Goal: Task Accomplishment & Management: Use online tool/utility

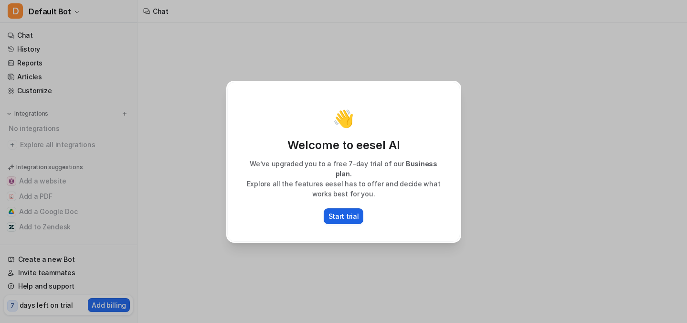
drag, startPoint x: 0, startPoint y: 0, endPoint x: 339, endPoint y: 210, distance: 398.6
click at [339, 211] on p "Start trial" at bounding box center [344, 216] width 31 height 10
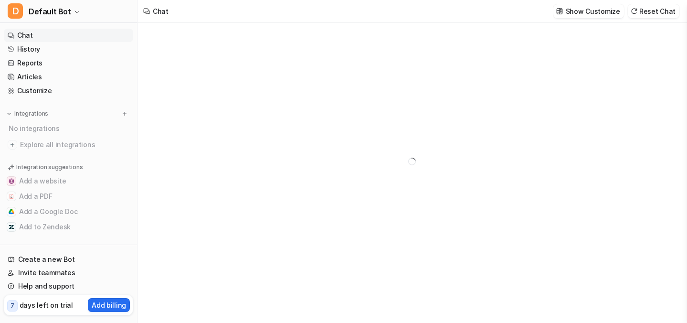
scroll to position [5, 0]
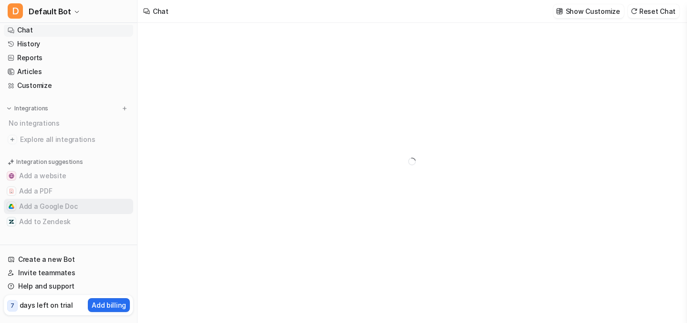
drag, startPoint x: 339, startPoint y: 210, endPoint x: 77, endPoint y: 202, distance: 261.8
click at [77, 202] on button "Add a Google Doc" at bounding box center [68, 206] width 129 height 15
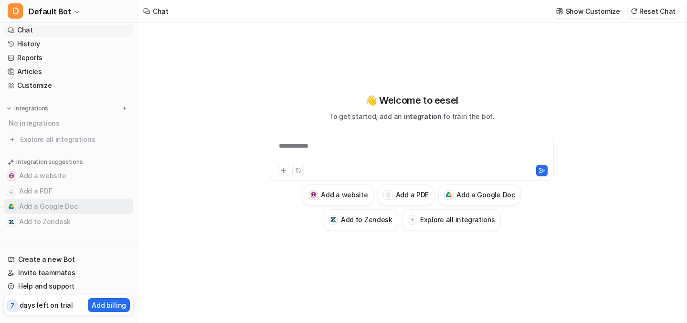
click at [78, 204] on button "Add a Google Doc" at bounding box center [68, 206] width 129 height 15
type textarea "**********"
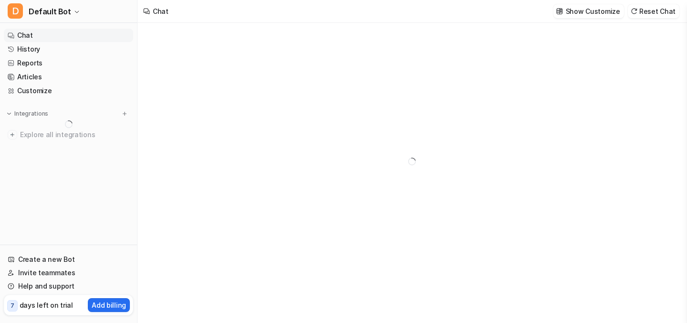
type textarea "**********"
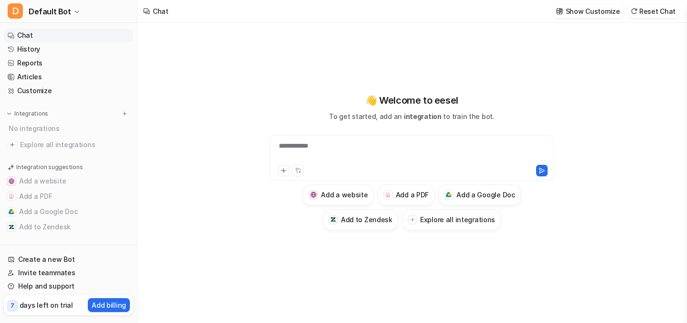
click at [59, 14] on span "Default Bot" at bounding box center [50, 11] width 43 height 13
drag, startPoint x: 0, startPoint y: 0, endPoint x: 54, endPoint y: 95, distance: 109.5
click at [54, 95] on link "Sign out" at bounding box center [77, 93] width 132 height 16
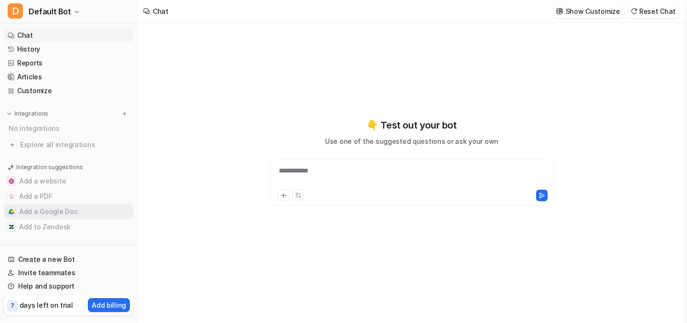
drag, startPoint x: 0, startPoint y: 0, endPoint x: 32, endPoint y: 213, distance: 215.4
click at [32, 213] on button "Add a Google Doc" at bounding box center [68, 211] width 129 height 15
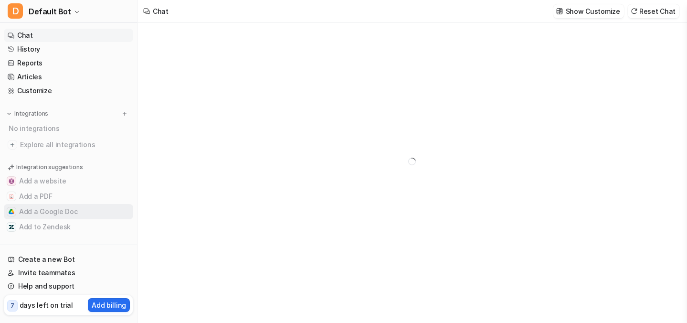
click at [34, 212] on button "Add a Google Doc" at bounding box center [68, 211] width 129 height 15
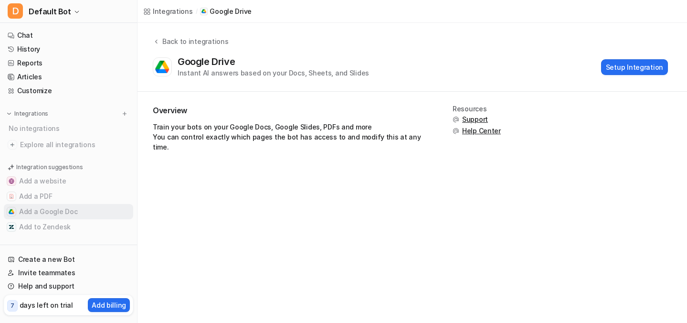
click at [645, 66] on button "Setup Integration" at bounding box center [634, 67] width 67 height 16
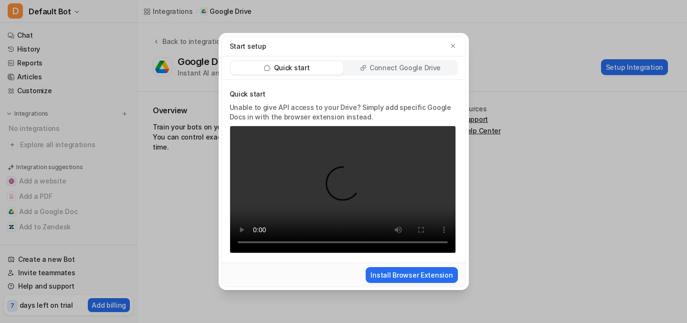
drag, startPoint x: 34, startPoint y: 212, endPoint x: 388, endPoint y: 65, distance: 383.5
click at [388, 65] on p "Connect Google Drive" at bounding box center [405, 68] width 71 height 10
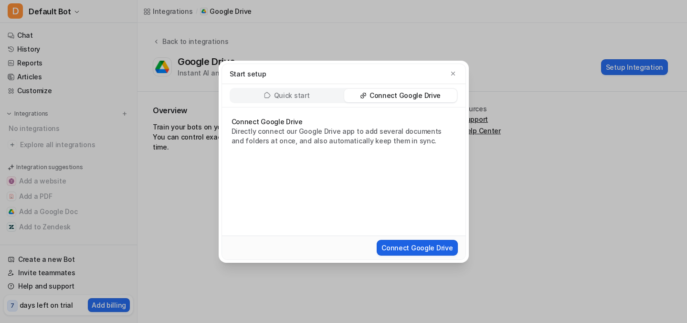
drag, startPoint x: 388, startPoint y: 65, endPoint x: 408, endPoint y: 249, distance: 184.9
click at [408, 249] on button "Connect Google Drive" at bounding box center [417, 248] width 81 height 16
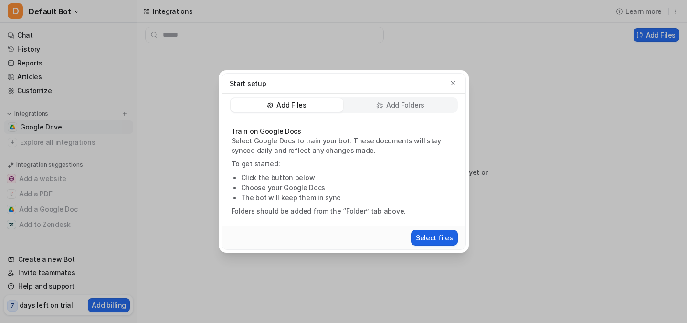
click at [445, 238] on button "Select files" at bounding box center [434, 238] width 47 height 16
drag, startPoint x: 351, startPoint y: 211, endPoint x: 440, endPoint y: 237, distance: 92.5
click at [440, 237] on button "Select files" at bounding box center [434, 238] width 47 height 16
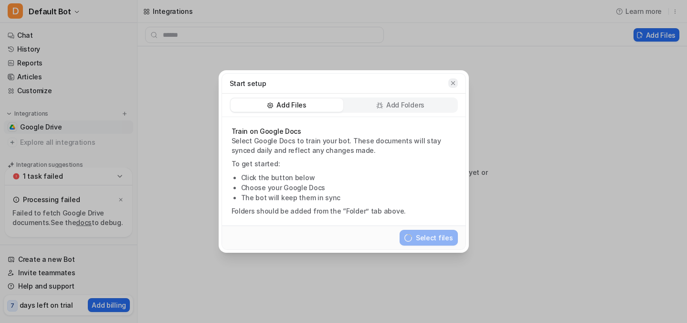
click at [449, 85] on button "button" at bounding box center [453, 83] width 10 height 10
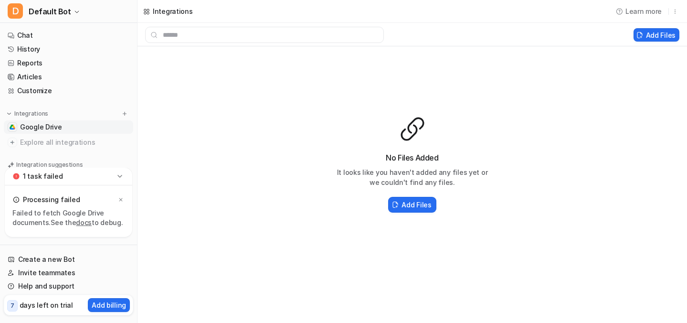
drag, startPoint x: 449, startPoint y: 85, endPoint x: 85, endPoint y: 222, distance: 388.9
click at [85, 222] on link "docs" at bounding box center [84, 222] width 16 height 8
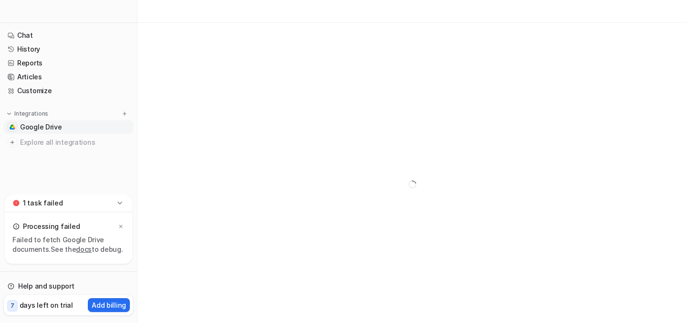
click at [69, 124] on link "Google Drive" at bounding box center [68, 126] width 129 height 13
click at [71, 128] on link "Google Drive" at bounding box center [68, 126] width 129 height 13
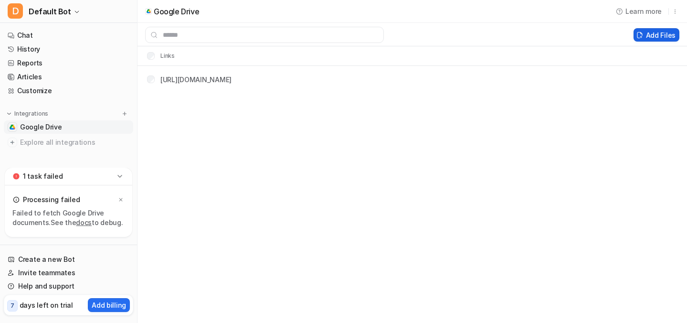
drag, startPoint x: 71, startPoint y: 128, endPoint x: 666, endPoint y: 36, distance: 602.0
click at [666, 36] on button "Add Files" at bounding box center [657, 34] width 46 height 13
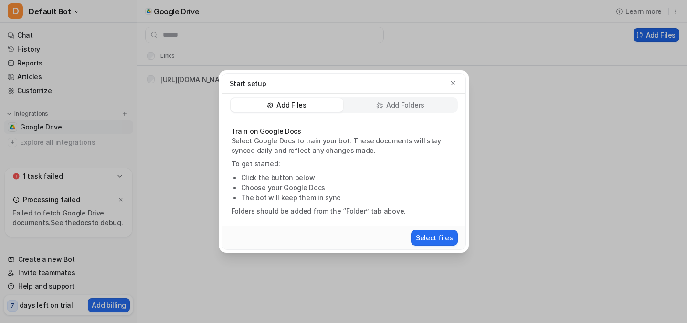
click at [404, 102] on p "Add Folders" at bounding box center [405, 105] width 38 height 10
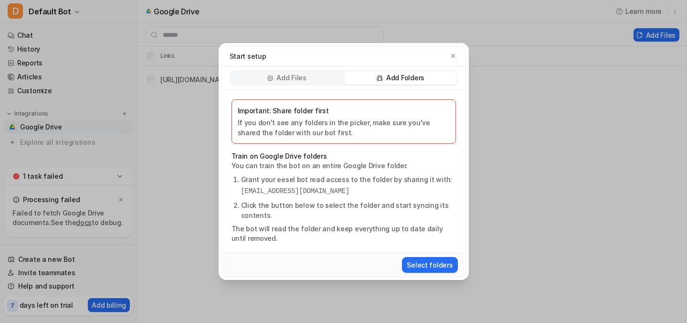
drag, startPoint x: 666, startPoint y: 36, endPoint x: 308, endPoint y: 79, distance: 360.2
click at [308, 79] on div "Add Files" at bounding box center [287, 77] width 113 height 13
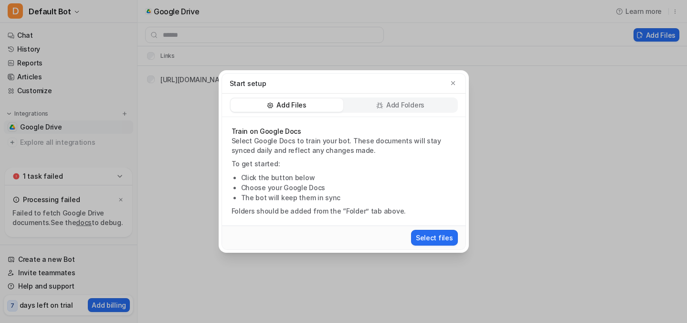
click at [446, 238] on button "Select files" at bounding box center [434, 238] width 47 height 16
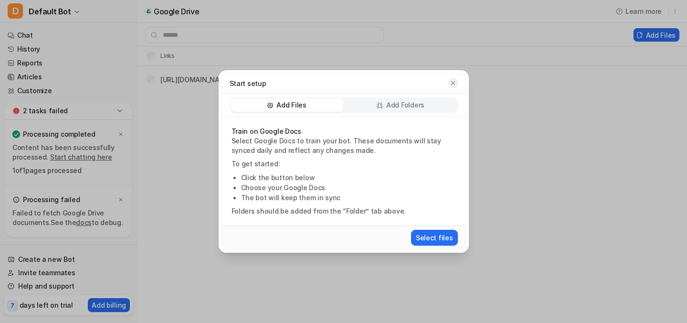
drag, startPoint x: 260, startPoint y: 146, endPoint x: 454, endPoint y: 83, distance: 203.6
click at [454, 83] on icon "button" at bounding box center [453, 83] width 7 height 7
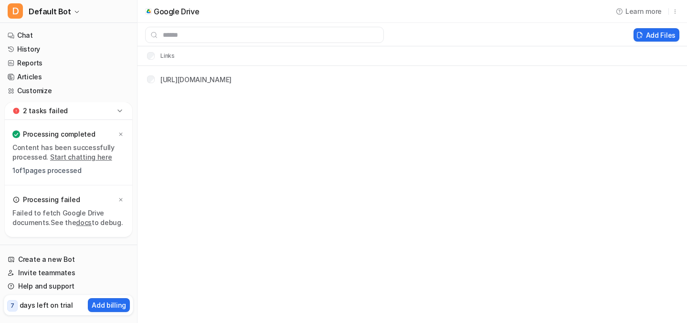
click at [27, 166] on p "1 of 1 pages processed" at bounding box center [68, 171] width 112 height 10
click at [121, 198] on icon at bounding box center [121, 200] width 6 height 6
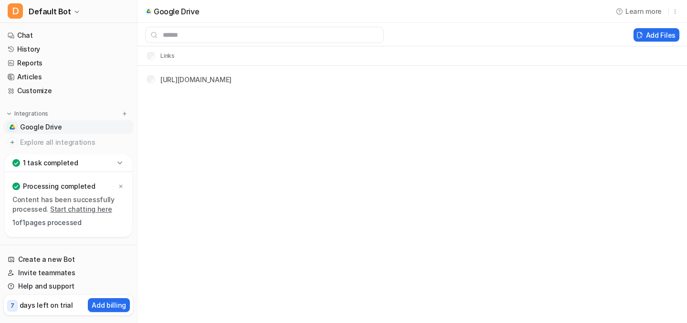
drag, startPoint x: 454, startPoint y: 83, endPoint x: 82, endPoint y: 210, distance: 393.3
click at [82, 210] on link "Start chatting here" at bounding box center [81, 209] width 62 height 8
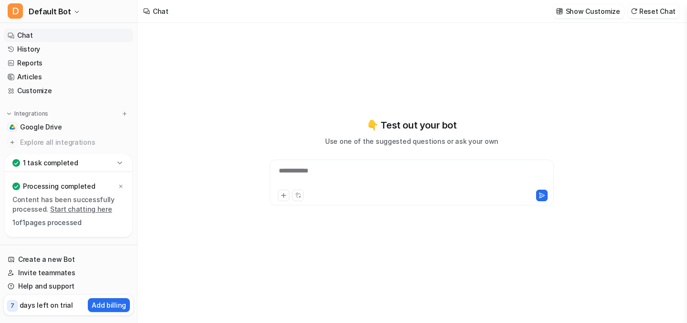
type textarea "**********"
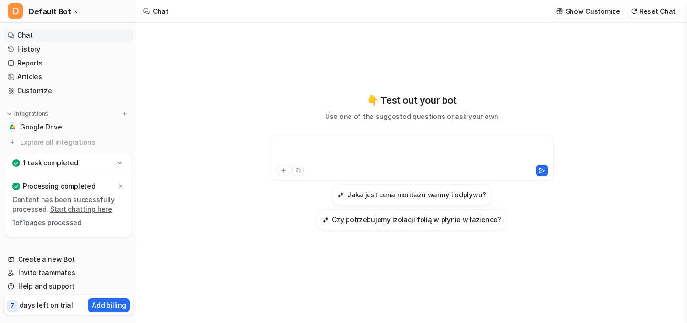
drag, startPoint x: 82, startPoint y: 210, endPoint x: 360, endPoint y: 149, distance: 284.7
click at [360, 149] on div at bounding box center [411, 152] width 279 height 22
drag, startPoint x: 360, startPoint y: 149, endPoint x: 386, endPoint y: 195, distance: 53.3
click at [386, 195] on h3 "Jaka jest cena montażu wanny i odpływu?" at bounding box center [416, 195] width 139 height 10
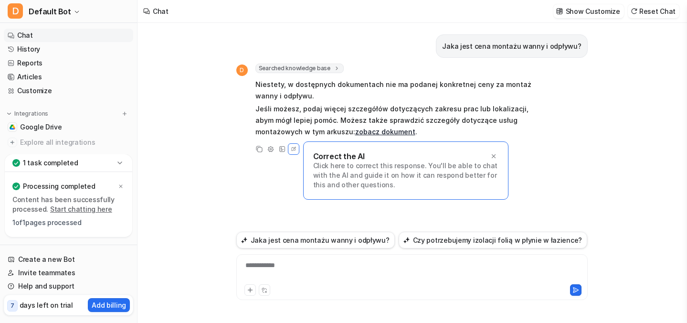
click at [493, 154] on icon at bounding box center [493, 156] width 7 height 7
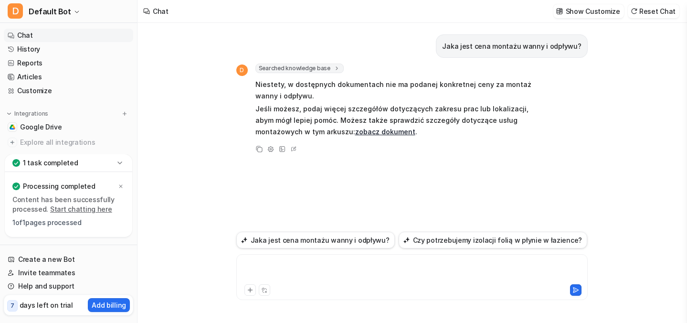
drag, startPoint x: 386, startPoint y: 195, endPoint x: 395, endPoint y: 261, distance: 67.0
click at [395, 261] on div at bounding box center [412, 271] width 347 height 22
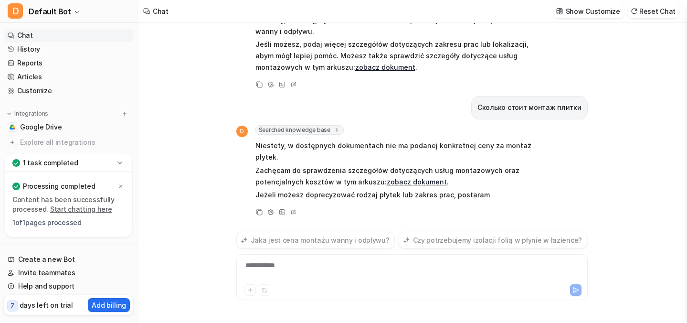
scroll to position [76, 0]
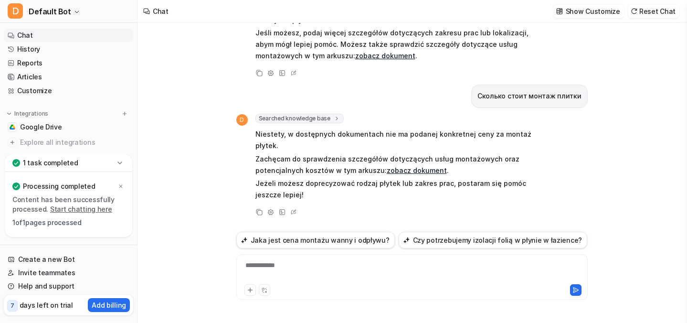
drag, startPoint x: 395, startPoint y: 261, endPoint x: 417, endPoint y: 170, distance: 93.4
click at [417, 170] on link "zobacz dokument" at bounding box center [417, 170] width 60 height 8
drag, startPoint x: 417, startPoint y: 170, endPoint x: 326, endPoint y: 266, distance: 132.4
click at [326, 266] on div "**********" at bounding box center [412, 271] width 347 height 22
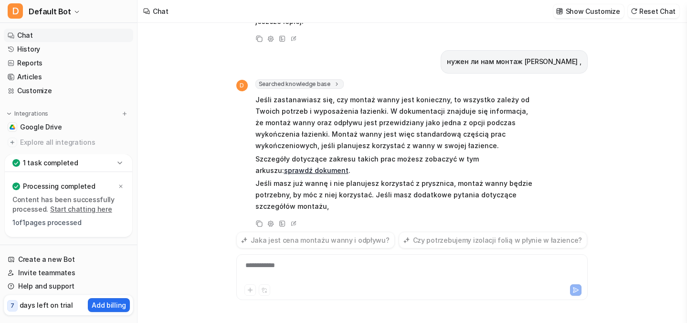
scroll to position [261, 0]
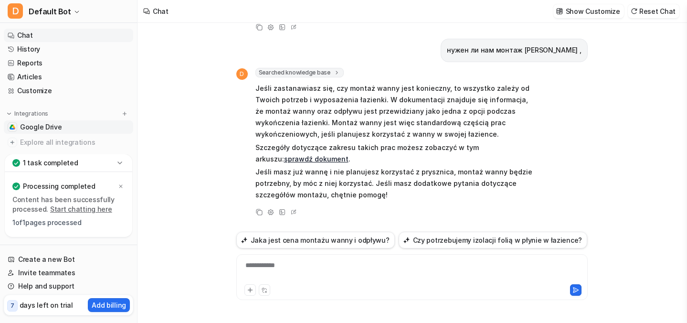
click at [53, 128] on span "Google Drive" at bounding box center [41, 127] width 42 height 10
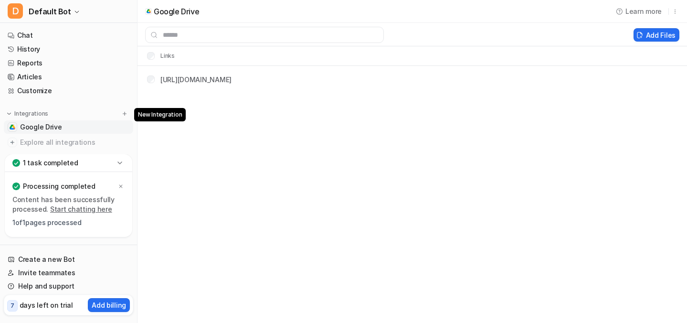
click at [125, 112] on img at bounding box center [124, 113] width 7 height 7
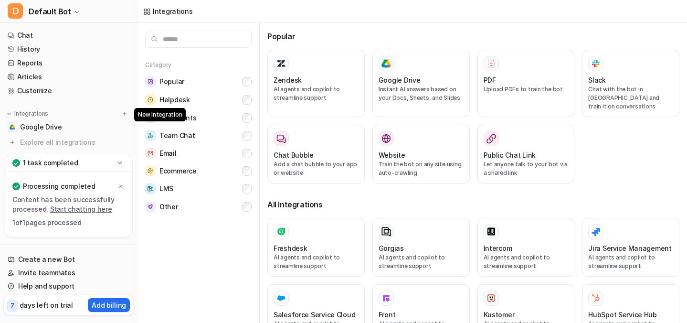
drag, startPoint x: 53, startPoint y: 128, endPoint x: 214, endPoint y: 67, distance: 172.4
click at [214, 67] on div "Category Popular Helpdesk Documents Team Chat Email Ecommerce LMS Other" at bounding box center [199, 132] width 122 height 168
click at [53, 125] on span "Google Drive" at bounding box center [41, 127] width 42 height 10
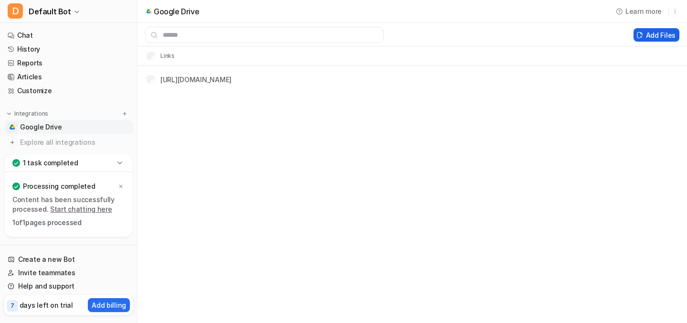
drag, startPoint x: 214, startPoint y: 67, endPoint x: 655, endPoint y: 36, distance: 441.9
click at [655, 36] on button "Add Files" at bounding box center [657, 34] width 46 height 13
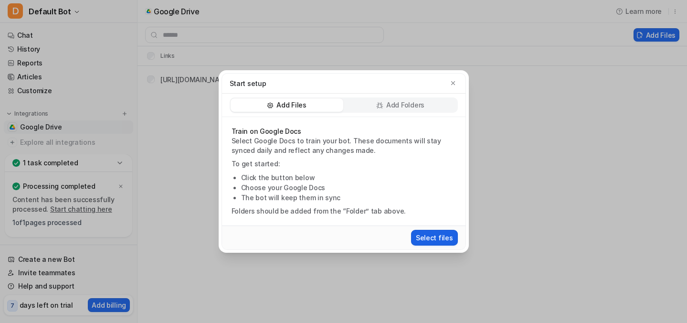
drag, startPoint x: 655, startPoint y: 36, endPoint x: 431, endPoint y: 240, distance: 302.9
click at [431, 240] on button "Select files" at bounding box center [434, 238] width 47 height 16
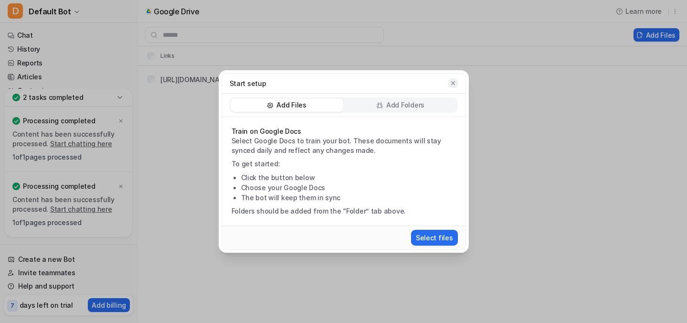
click at [453, 82] on icon "button" at bounding box center [453, 83] width 7 height 7
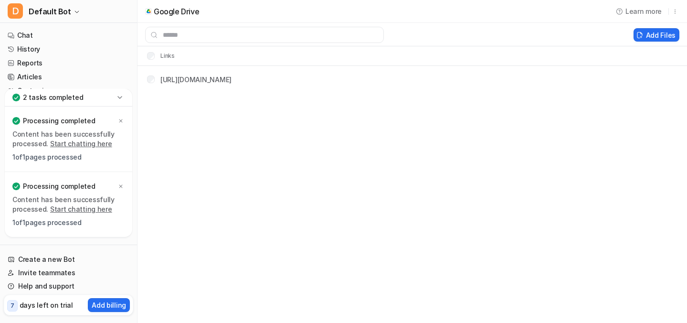
drag, startPoint x: 453, startPoint y: 82, endPoint x: 49, endPoint y: 191, distance: 418.6
click at [49, 191] on div "Processing completed" at bounding box center [68, 186] width 112 height 13
click at [68, 210] on link "Start chatting here" at bounding box center [81, 209] width 62 height 8
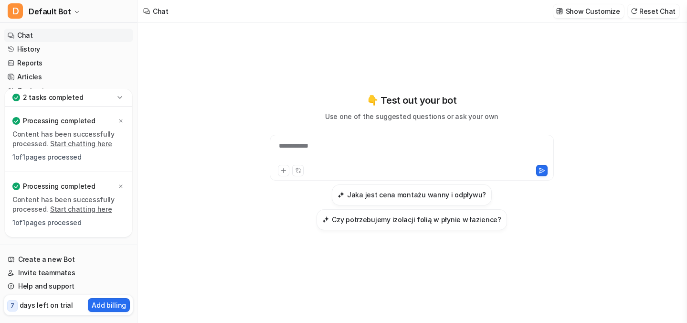
click at [120, 98] on icon at bounding box center [120, 98] width 10 height 10
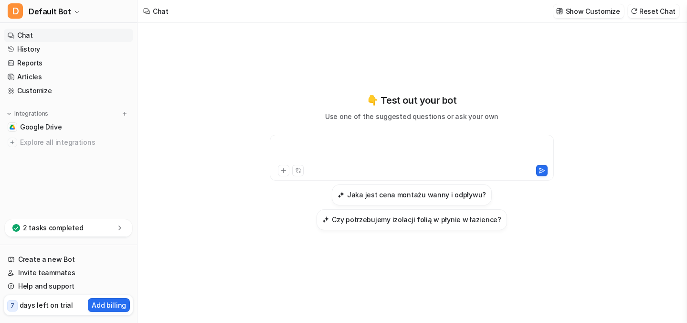
drag, startPoint x: 49, startPoint y: 191, endPoint x: 393, endPoint y: 146, distance: 346.3
click at [393, 146] on div at bounding box center [411, 152] width 279 height 22
drag, startPoint x: 393, startPoint y: 146, endPoint x: 591, endPoint y: 12, distance: 239.5
click at [591, 12] on p "Show Customize" at bounding box center [593, 11] width 54 height 10
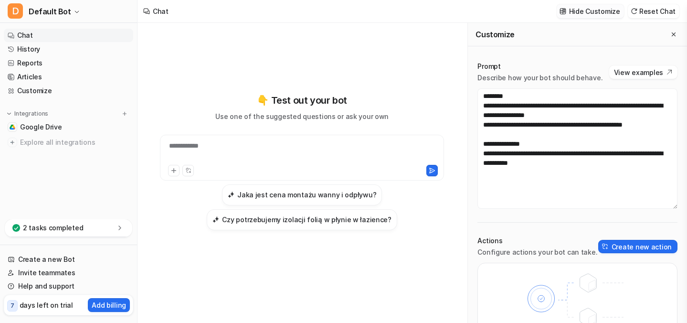
scroll to position [51, 0]
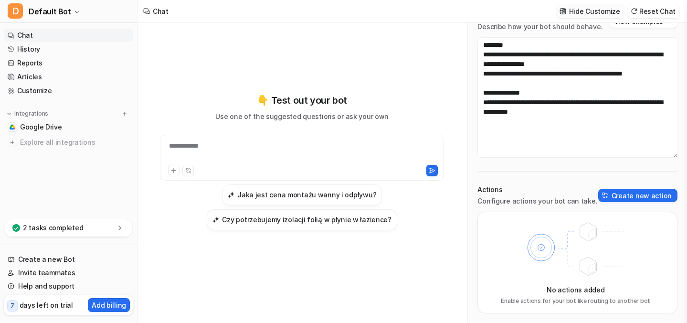
click at [628, 195] on button "Create new action" at bounding box center [637, 195] width 79 height 13
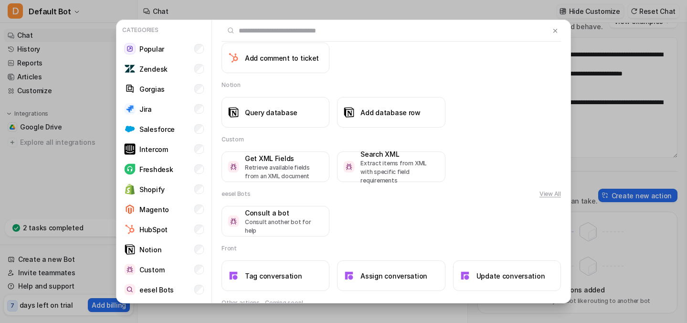
scroll to position [946, 0]
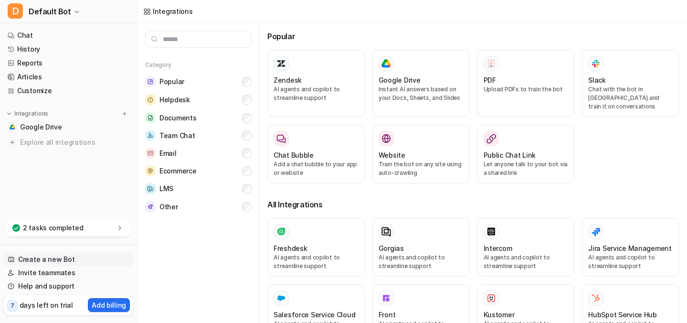
drag, startPoint x: 591, startPoint y: 12, endPoint x: 58, endPoint y: 259, distance: 587.8
click at [58, 259] on link "Create a new Bot" at bounding box center [68, 259] width 129 height 13
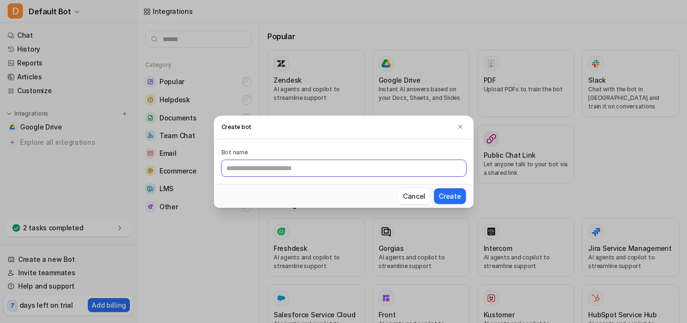
drag, startPoint x: 58, startPoint y: 259, endPoint x: 309, endPoint y: 162, distance: 269.7
click at [309, 162] on input "text" at bounding box center [344, 168] width 245 height 16
type input "****"
click at [457, 192] on button "Create" at bounding box center [450, 196] width 32 height 16
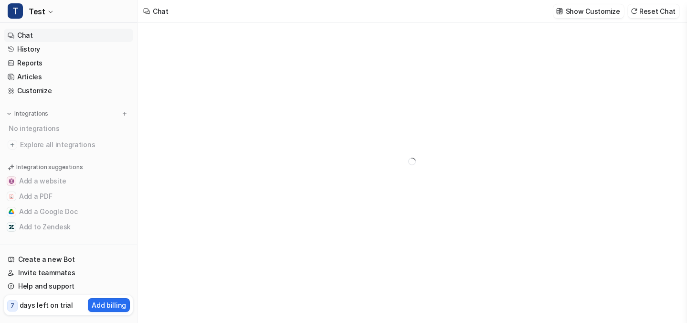
click at [43, 8] on button "T Test" at bounding box center [68, 11] width 137 height 23
drag, startPoint x: 457, startPoint y: 192, endPoint x: 47, endPoint y: 38, distance: 438.4
click at [47, 38] on div "D Default Bot" at bounding box center [37, 37] width 49 height 10
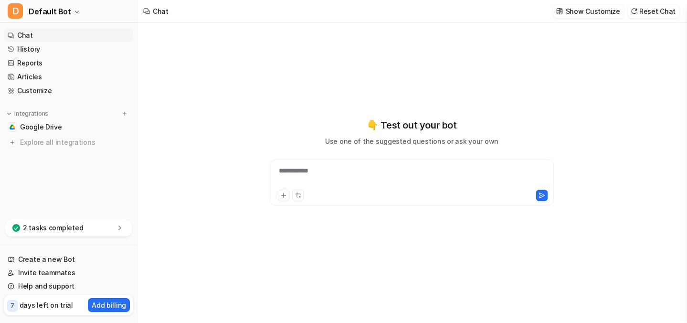
drag, startPoint x: 47, startPoint y: 38, endPoint x: 96, endPoint y: 31, distance: 49.2
click at [96, 31] on link "Chat" at bounding box center [68, 35] width 129 height 13
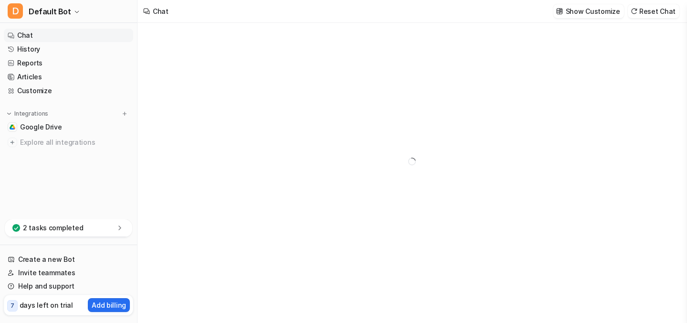
drag, startPoint x: 96, startPoint y: 31, endPoint x: 103, endPoint y: 36, distance: 8.2
click at [103, 36] on link "Chat" at bounding box center [68, 35] width 129 height 13
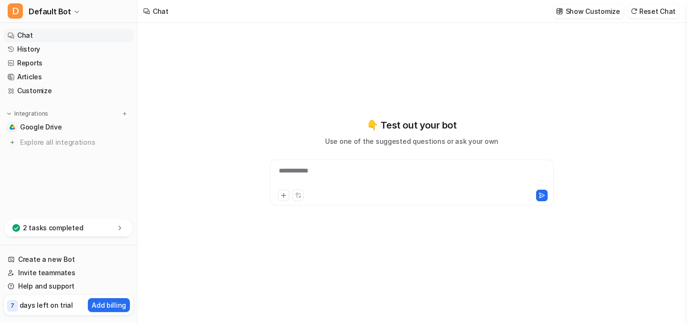
click at [351, 172] on div "**********" at bounding box center [411, 177] width 279 height 22
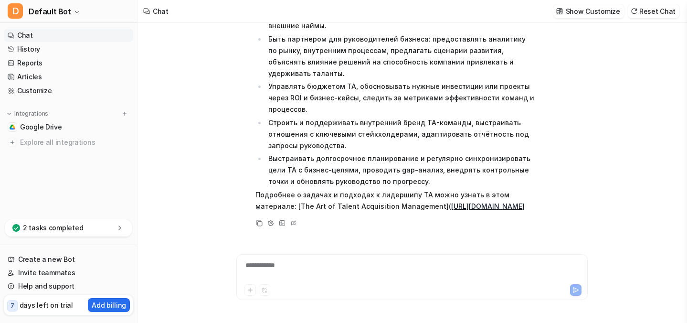
scroll to position [106, 0]
